Goal: Task Accomplishment & Management: Use online tool/utility

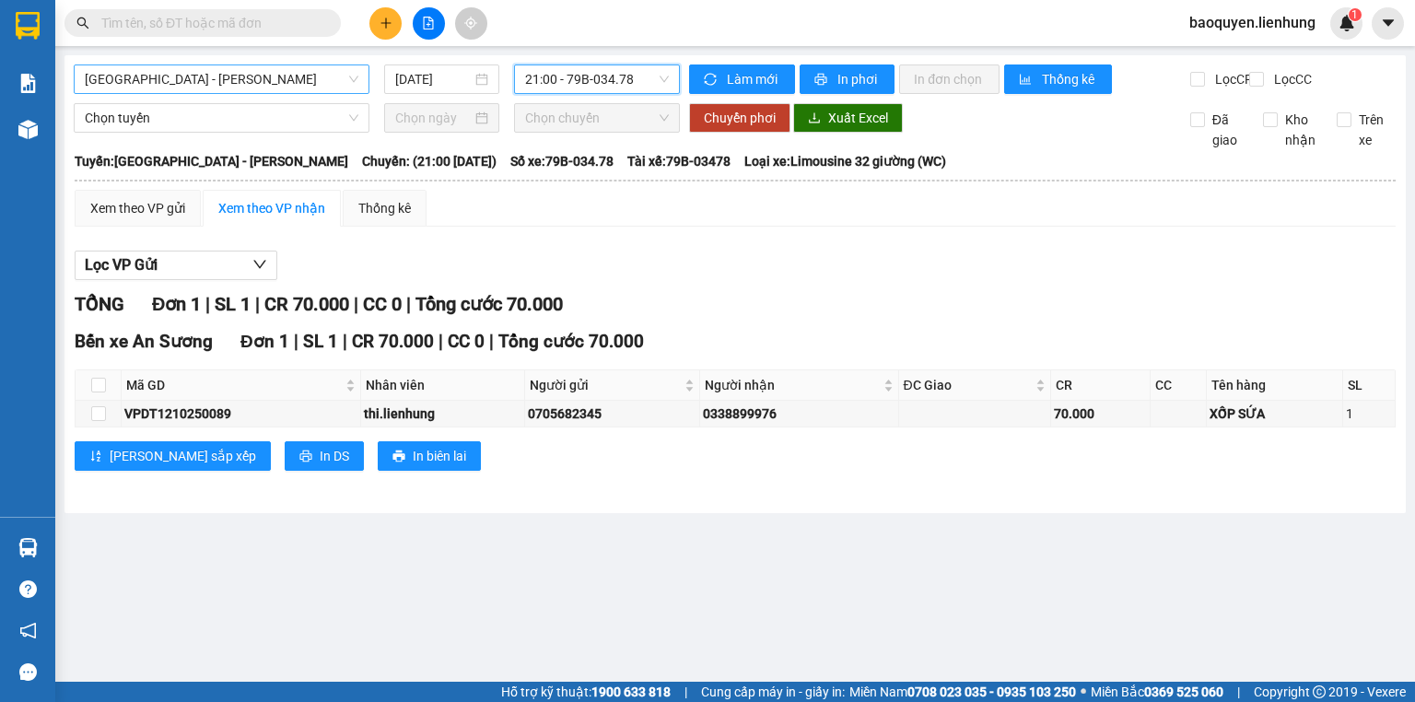
click at [245, 90] on span "[GEOGRAPHIC_DATA] - [PERSON_NAME]" at bounding box center [222, 79] width 274 height 28
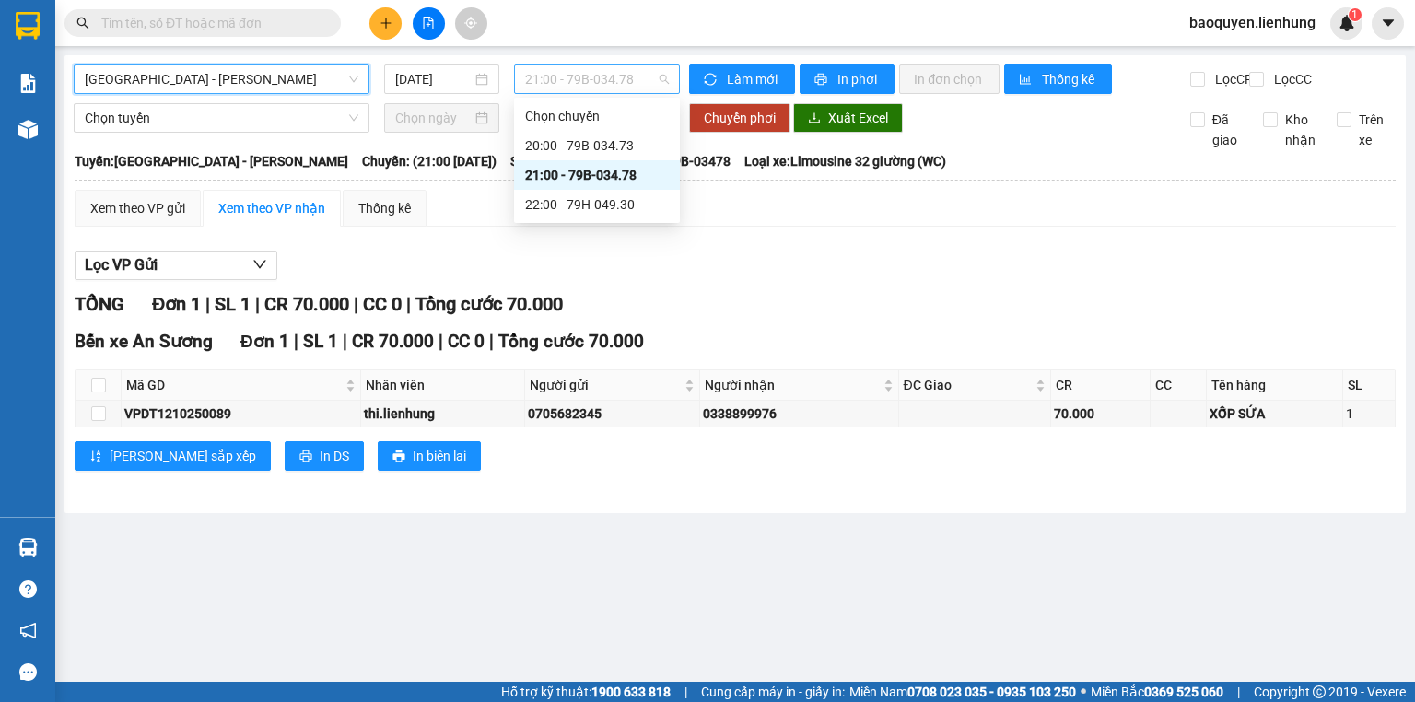
click at [580, 85] on span "21:00 - 79B-034.78" at bounding box center [597, 79] width 145 height 28
click at [578, 206] on div "22:00 - 79H-049.30" at bounding box center [597, 204] width 144 height 20
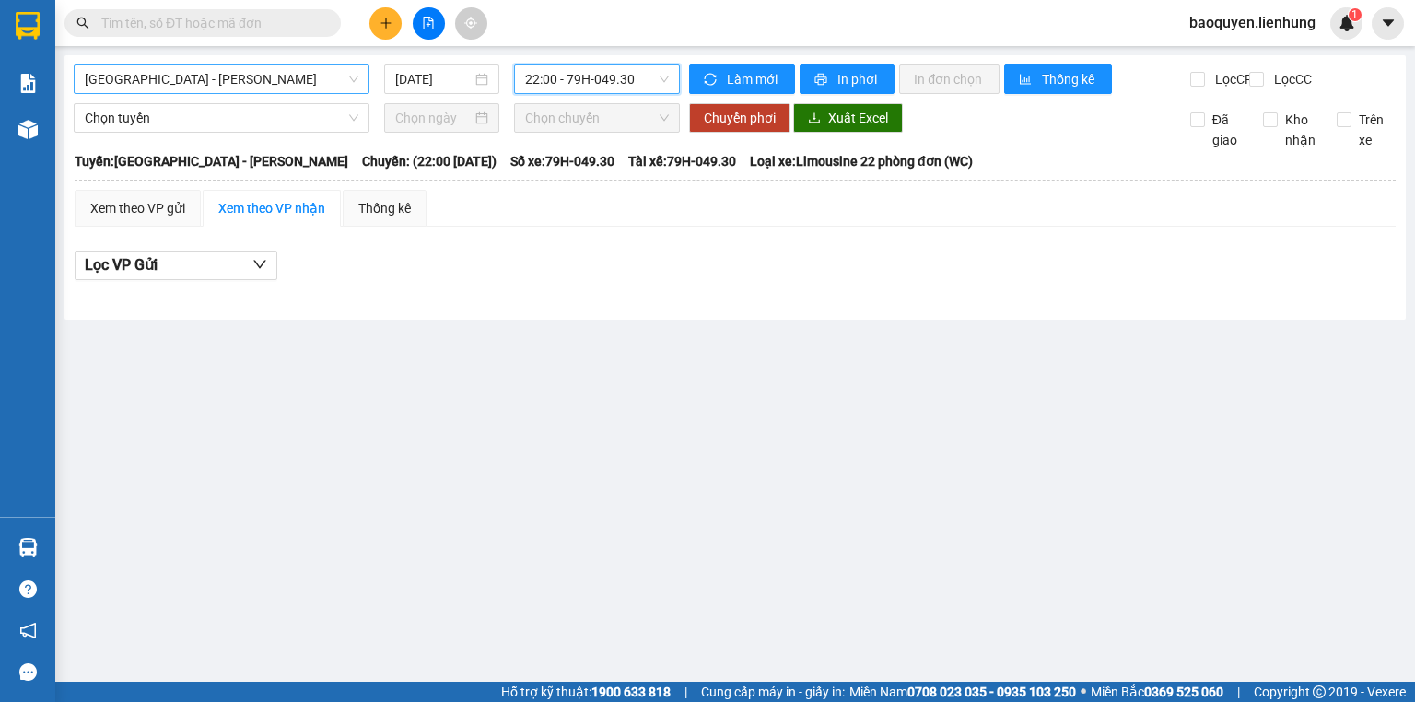
click at [241, 81] on span "[GEOGRAPHIC_DATA] - [PERSON_NAME]" at bounding box center [222, 79] width 274 height 28
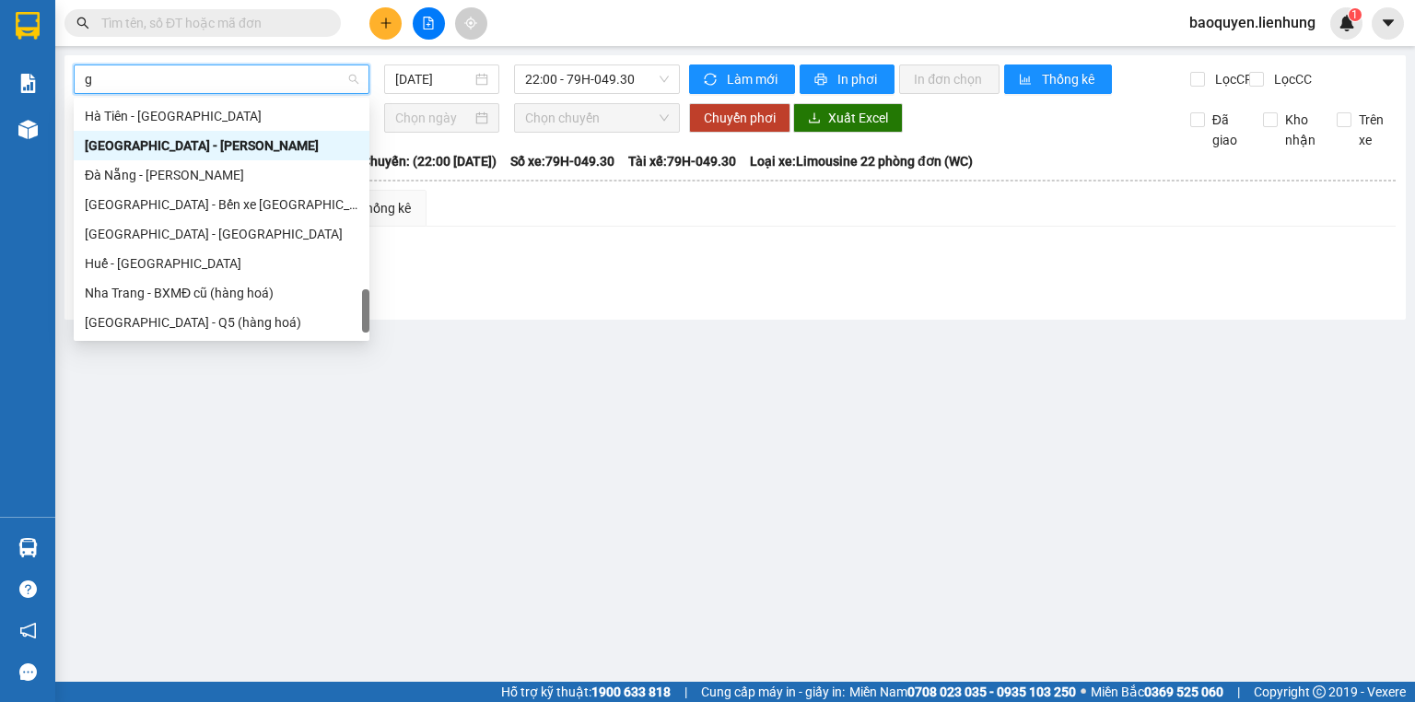
scroll to position [1105, 0]
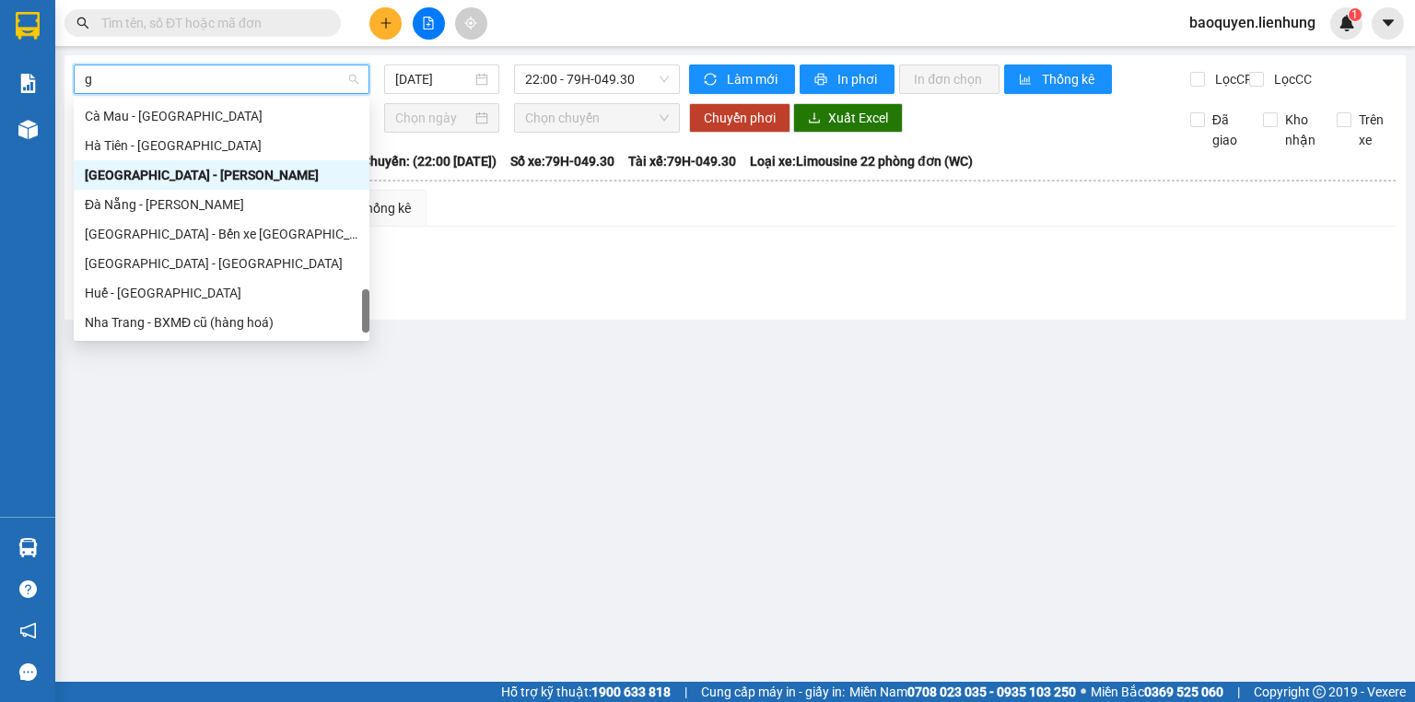
type input "ga"
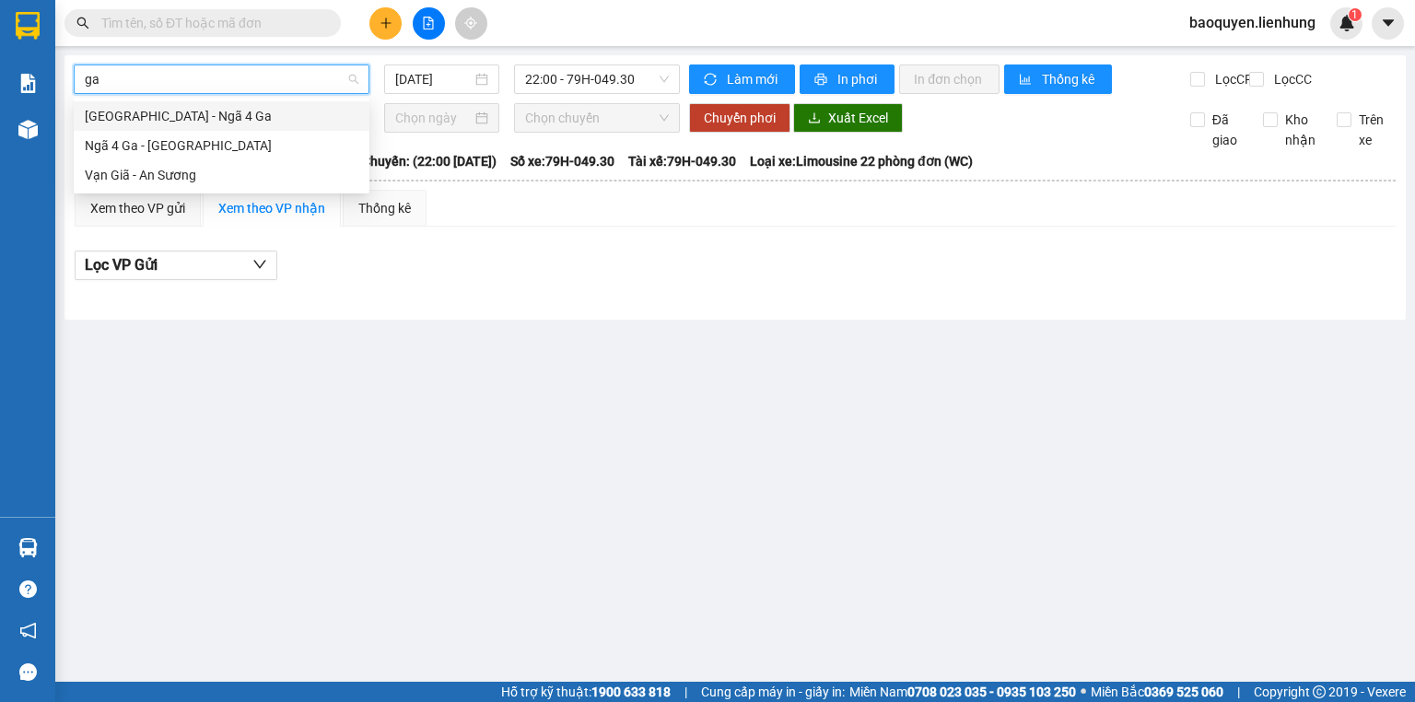
scroll to position [0, 0]
click at [249, 111] on div "[GEOGRAPHIC_DATA] - Ngã 4 Ga" at bounding box center [222, 116] width 274 height 20
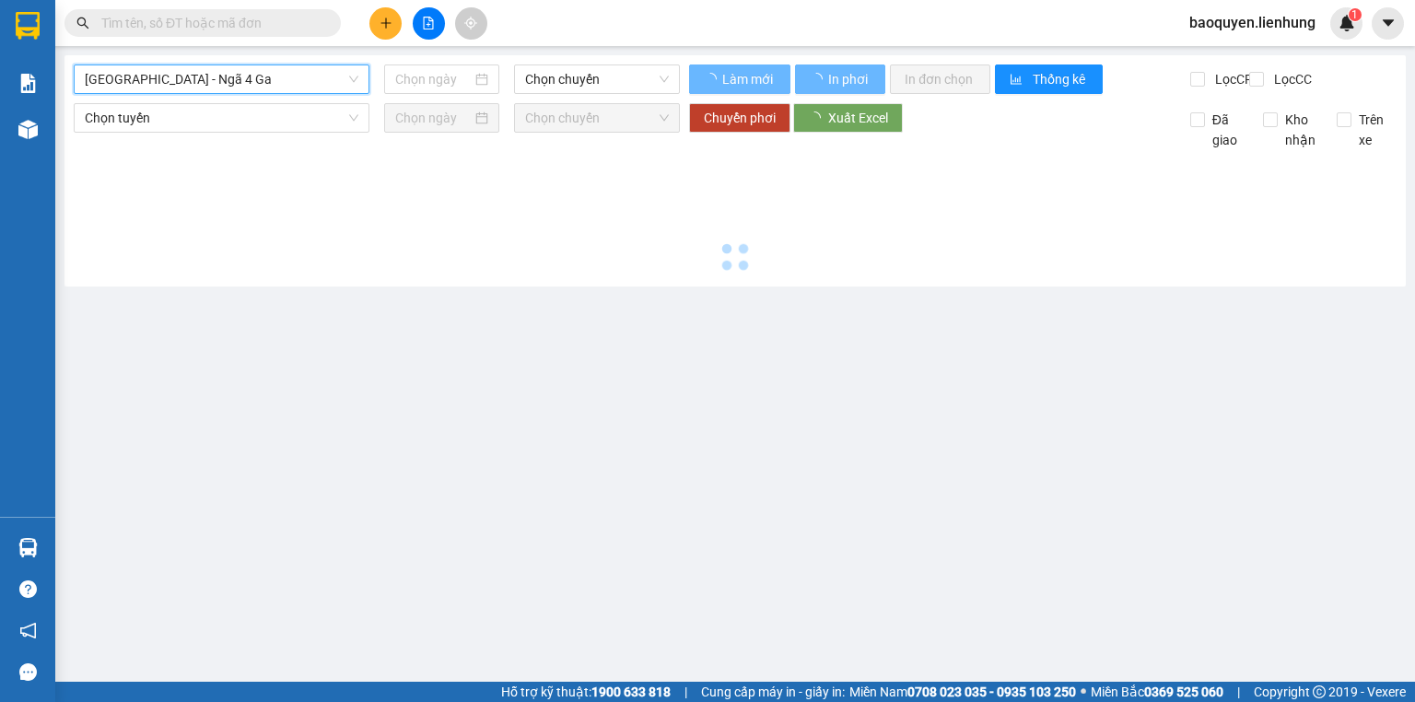
type input "[DATE]"
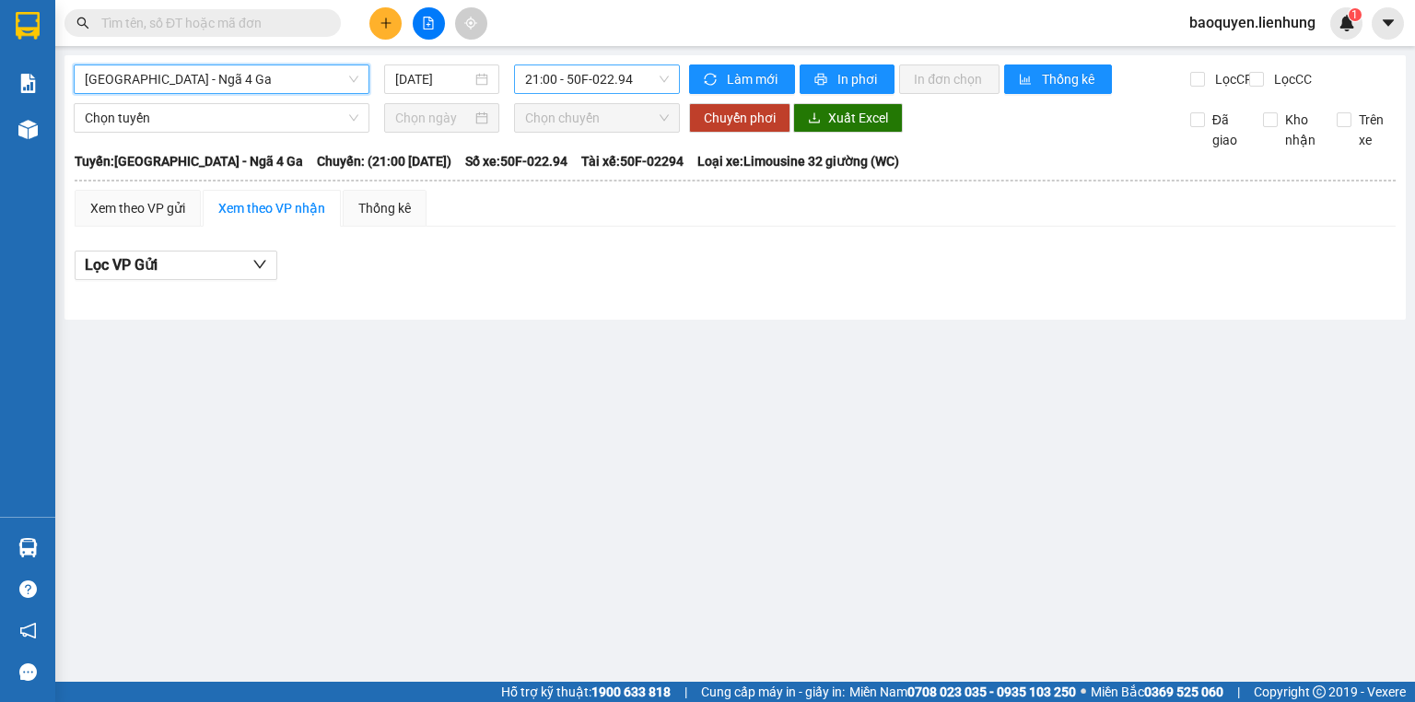
drag, startPoint x: 613, startPoint y: 72, endPoint x: 613, endPoint y: 88, distance: 16.6
click at [613, 77] on span "21:00 - 50F-022.94" at bounding box center [597, 79] width 145 height 28
click at [599, 167] on div "22:00 - 79F-000.24" at bounding box center [597, 175] width 144 height 20
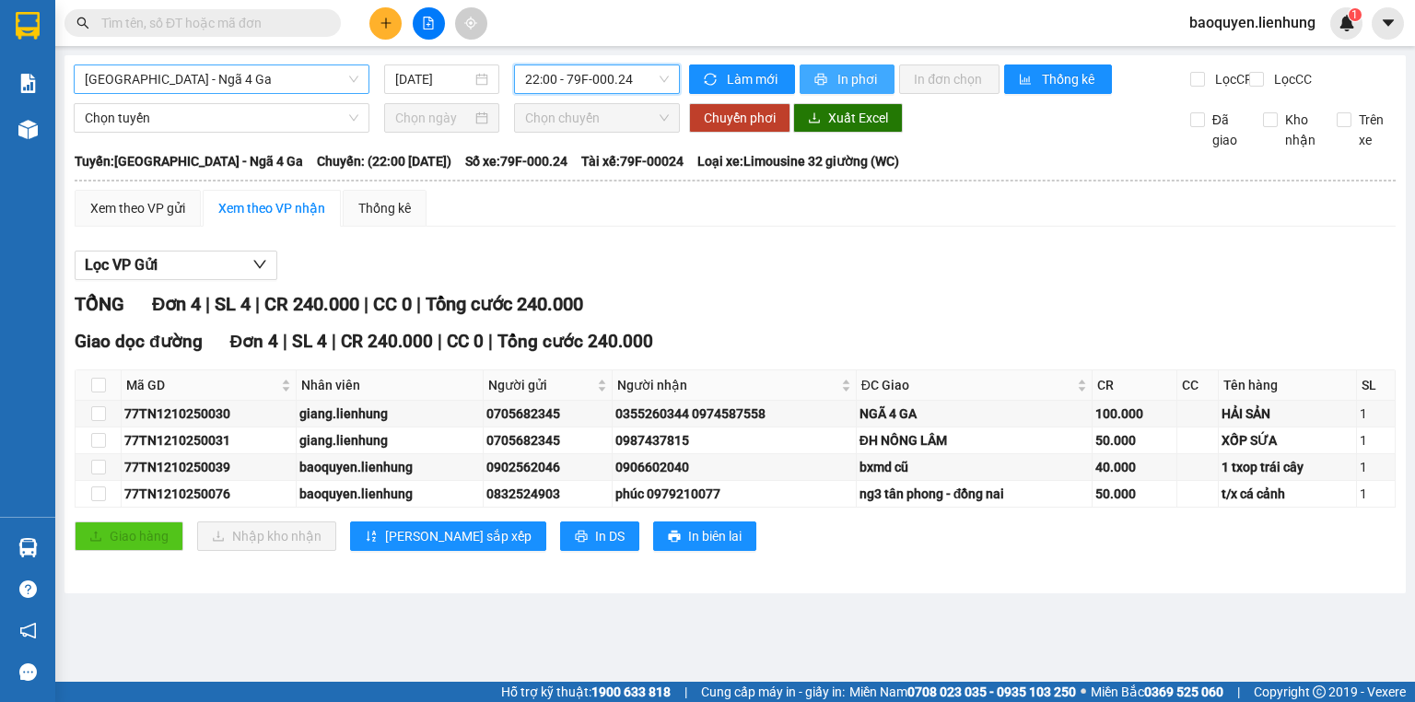
click at [859, 72] on span "In phơi" at bounding box center [858, 79] width 42 height 20
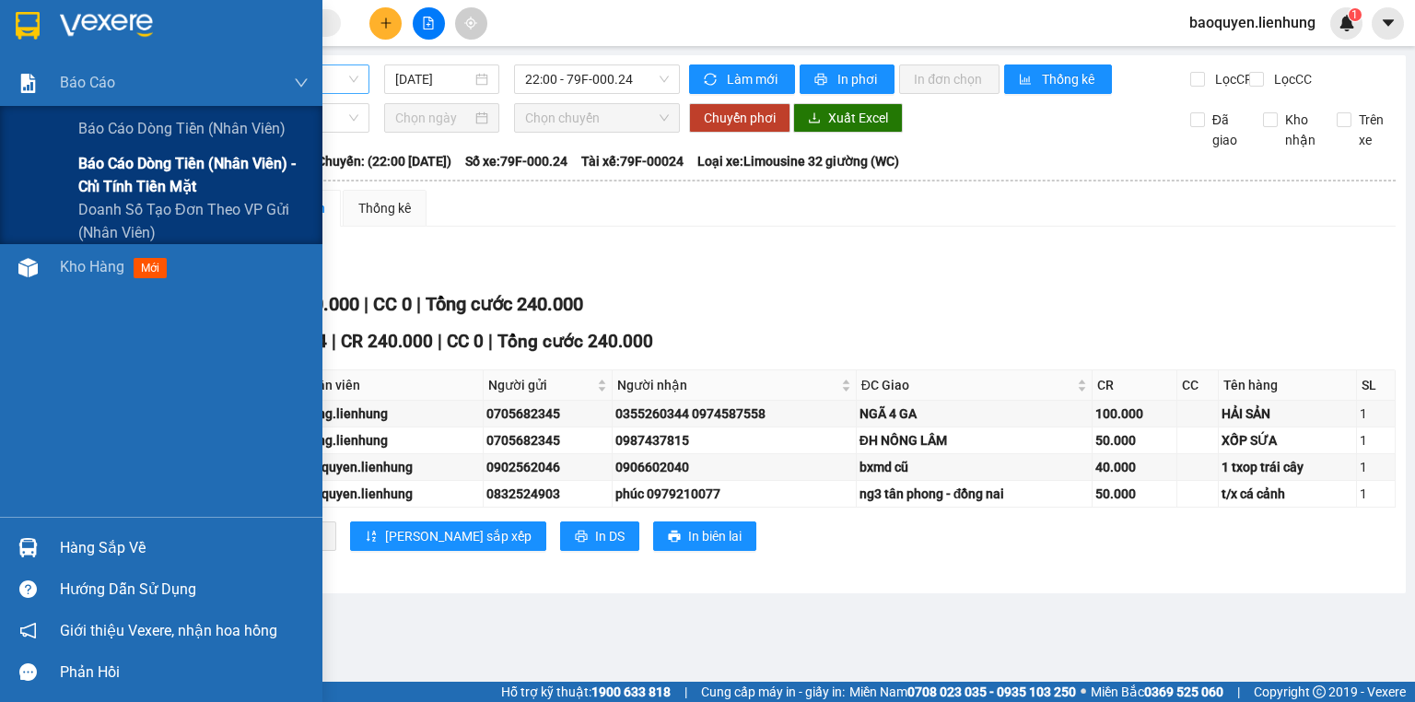
click at [154, 167] on span "Báo cáo dòng tiền (nhân viên) - chỉ tính tiền mặt" at bounding box center [193, 175] width 230 height 46
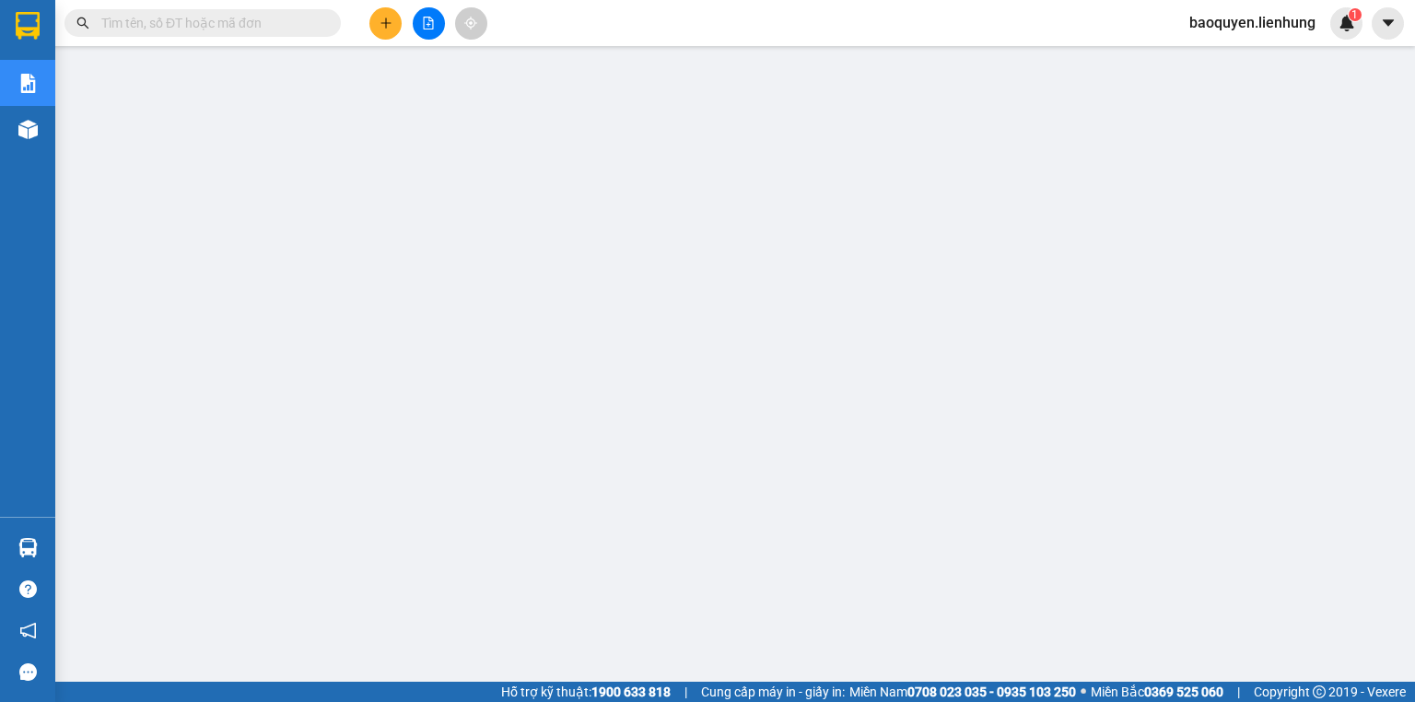
click at [1253, 22] on span "baoquyen.lienhung" at bounding box center [1252, 22] width 156 height 23
click at [1243, 58] on span "Đăng xuất" at bounding box center [1260, 57] width 118 height 20
